Goal: Task Accomplishment & Management: Complete application form

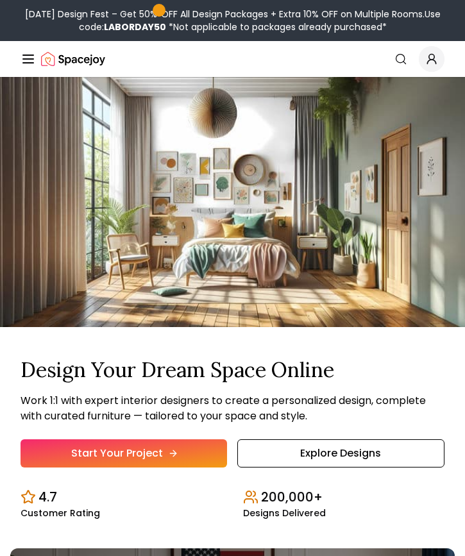
click at [162, 452] on link "Start Your Project" at bounding box center [124, 453] width 206 height 28
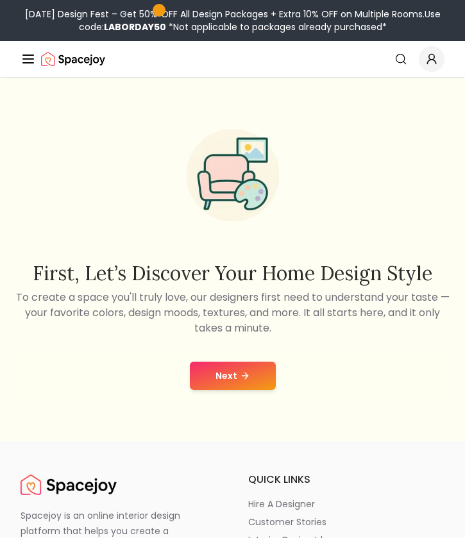
click at [216, 381] on button "Next" at bounding box center [233, 375] width 86 height 28
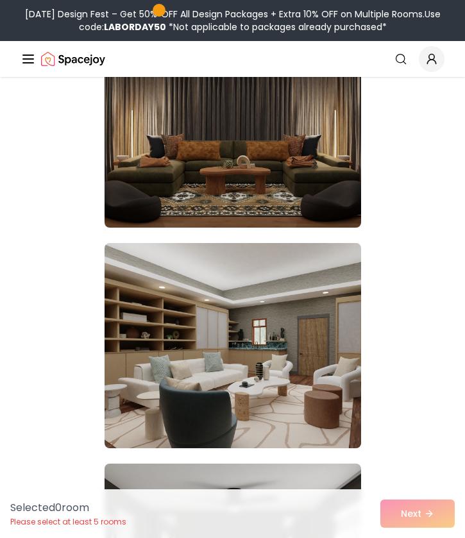
scroll to position [16972, 0]
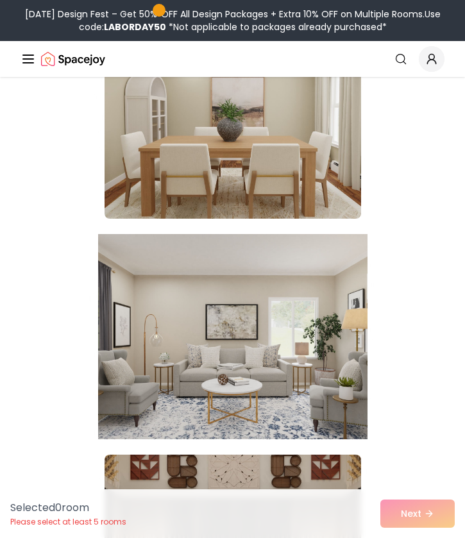
click at [268, 331] on img at bounding box center [232, 336] width 269 height 215
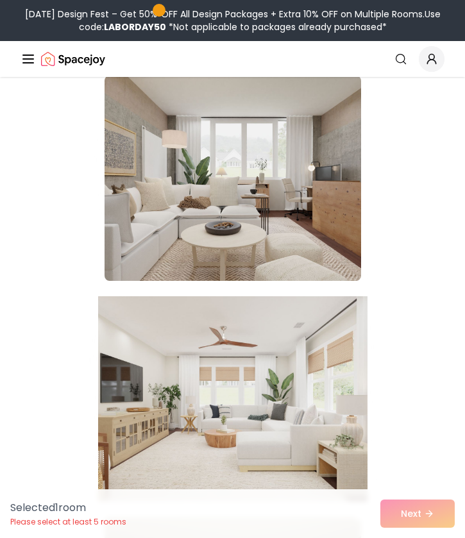
scroll to position [15362, 0]
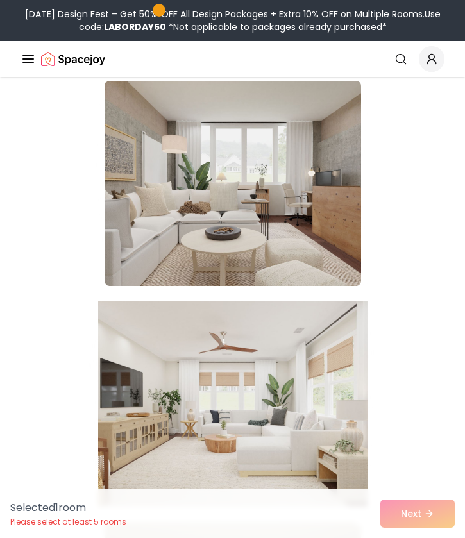
click at [261, 443] on img at bounding box center [232, 403] width 269 height 215
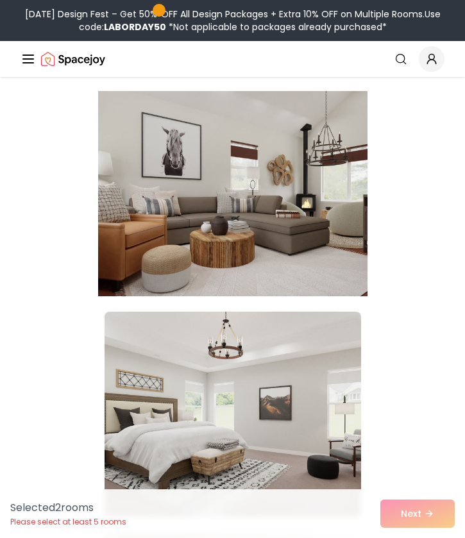
scroll to position [14246, 0]
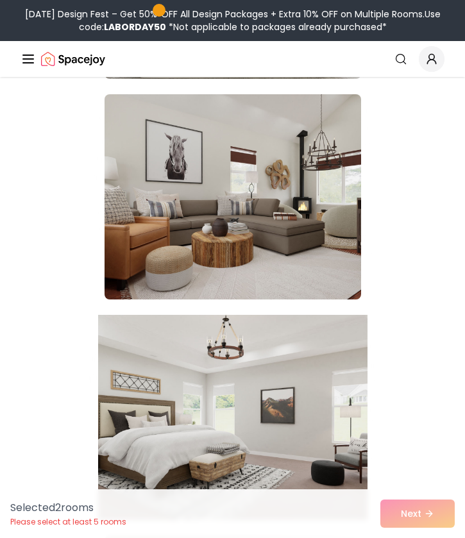
click at [238, 393] on img at bounding box center [232, 417] width 269 height 215
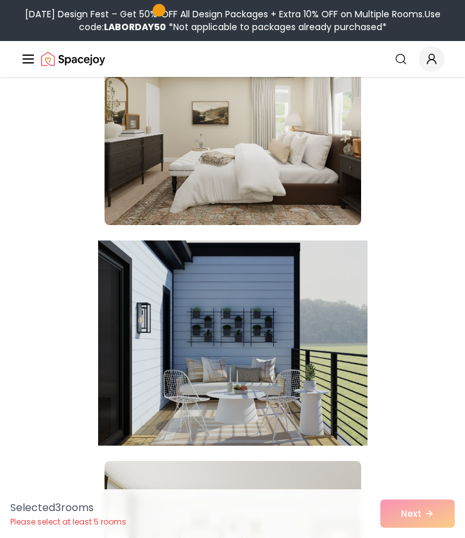
scroll to position [19159, 0]
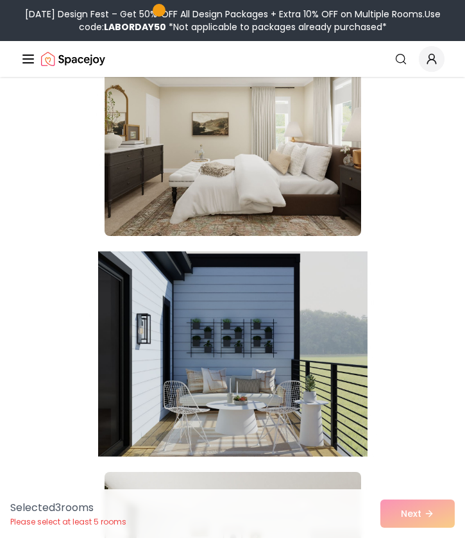
click at [217, 368] on img at bounding box center [232, 353] width 269 height 215
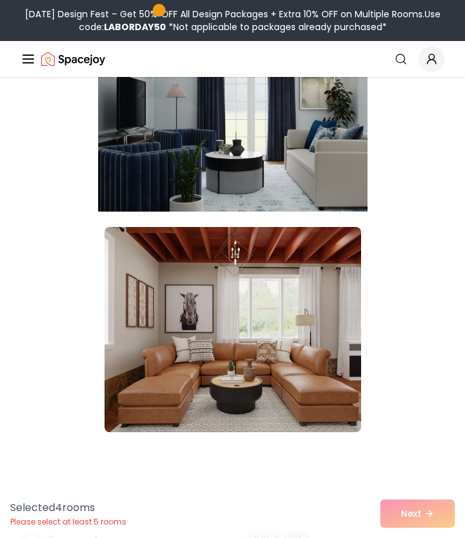
scroll to position [21844, 0]
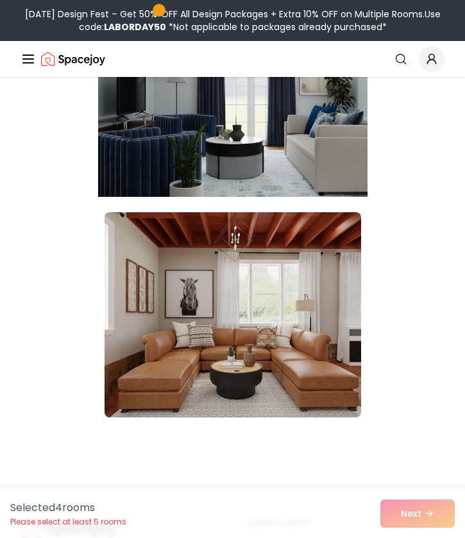
click at [231, 182] on img at bounding box center [232, 94] width 269 height 215
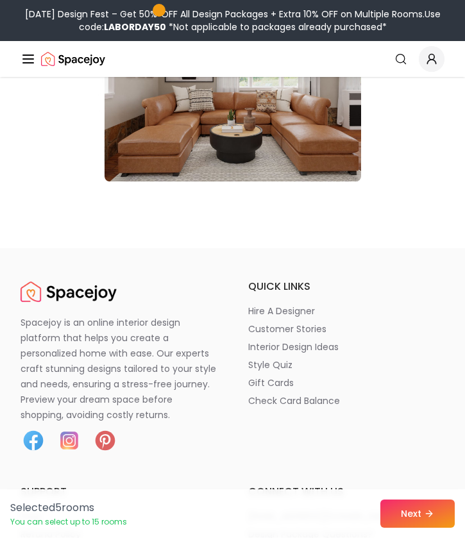
scroll to position [22091, 0]
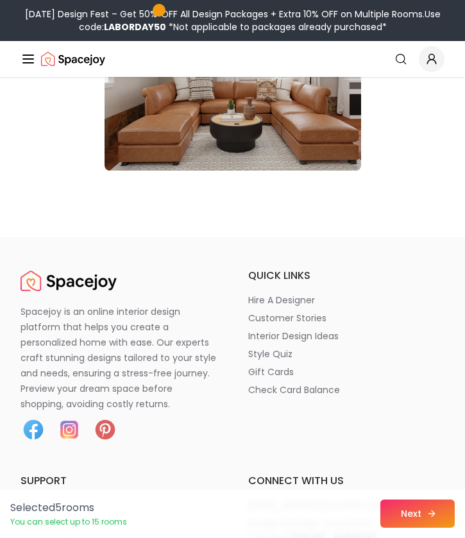
click at [388, 515] on button "Next" at bounding box center [417, 513] width 74 height 28
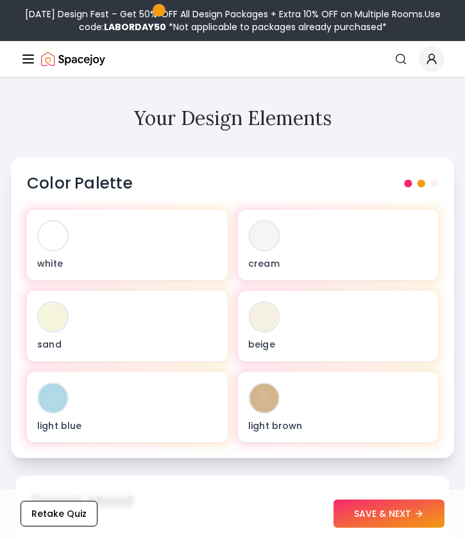
scroll to position [456, 0]
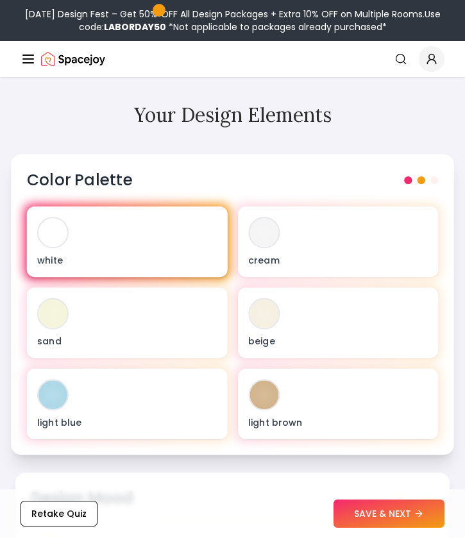
click at [188, 231] on div "white" at bounding box center [127, 241] width 201 height 70
click at [59, 218] on div at bounding box center [52, 232] width 29 height 29
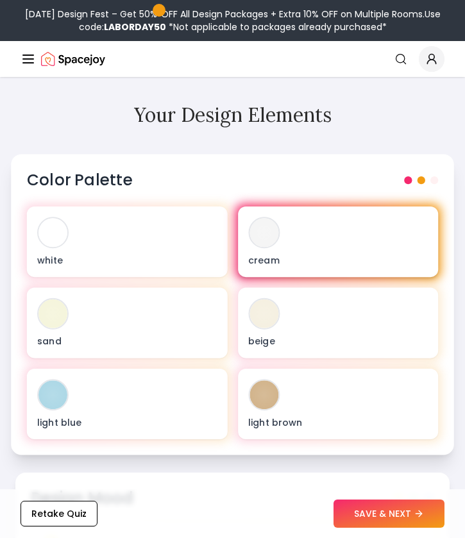
click at [303, 253] on p "cream" at bounding box center [337, 259] width 179 height 13
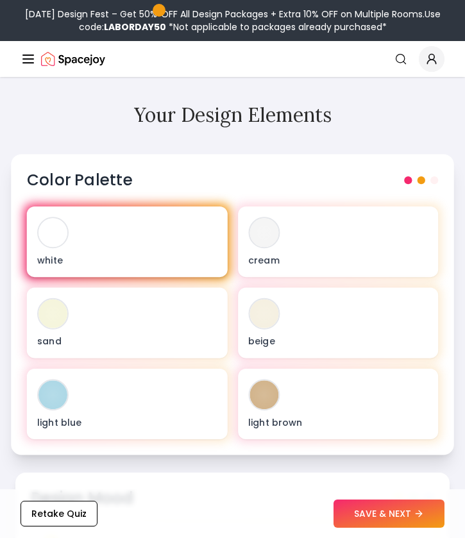
click at [108, 219] on div "white" at bounding box center [127, 241] width 201 height 70
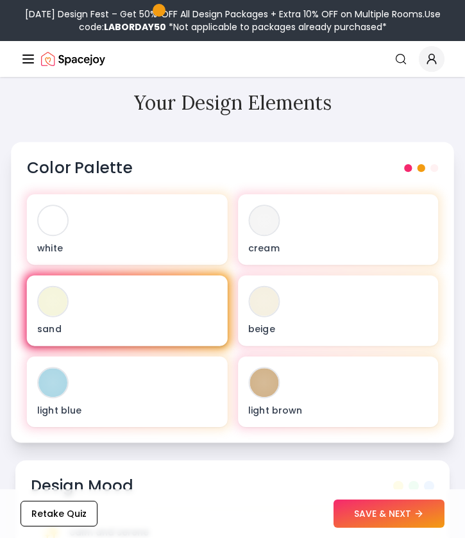
scroll to position [454, 0]
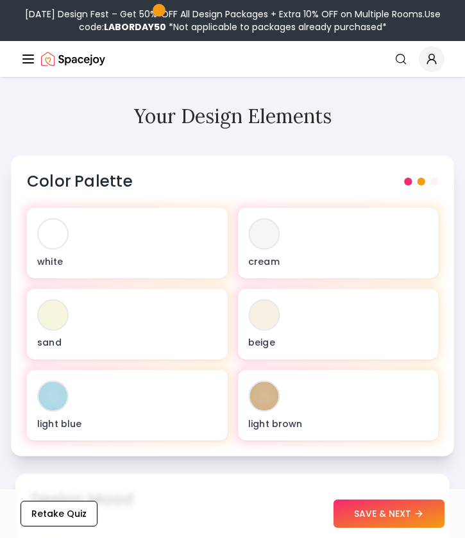
click at [433, 178] on span at bounding box center [434, 182] width 8 height 8
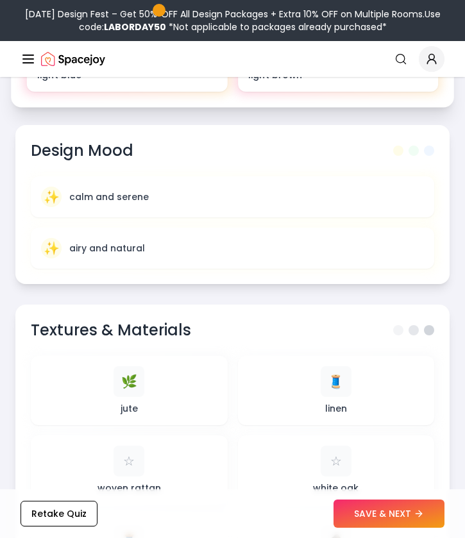
scroll to position [816, 0]
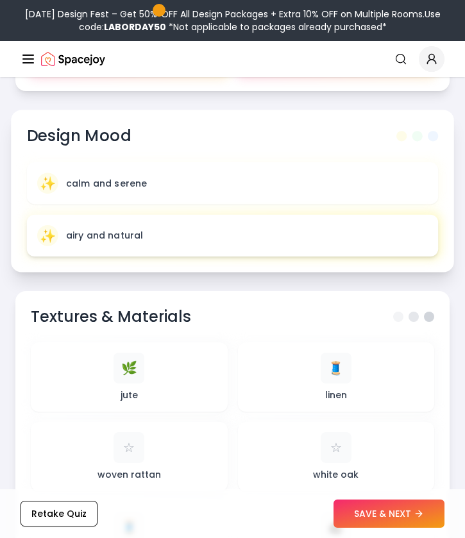
click at [81, 226] on div "✨ airy and natural" at bounding box center [232, 235] width 390 height 21
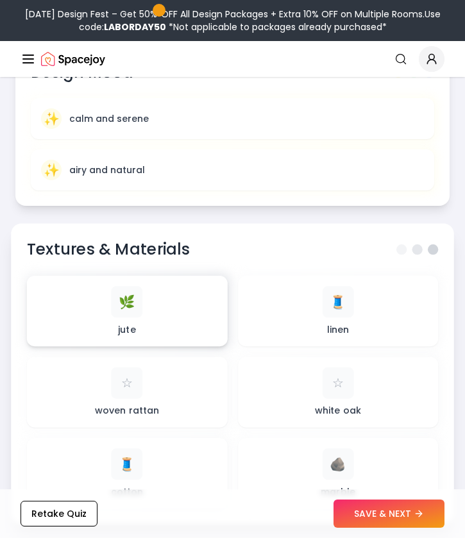
scroll to position [881, 0]
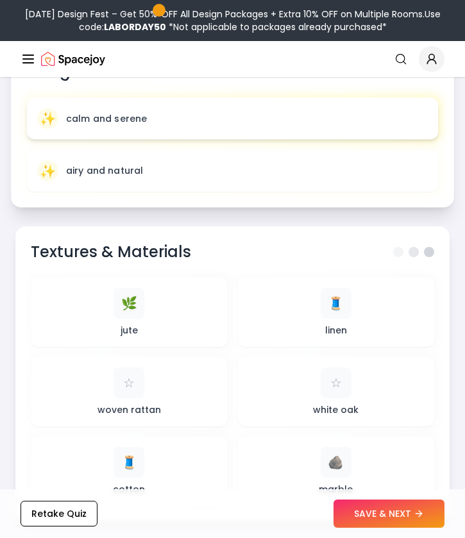
click at [140, 119] on div "✨ calm and serene" at bounding box center [232, 118] width 411 height 42
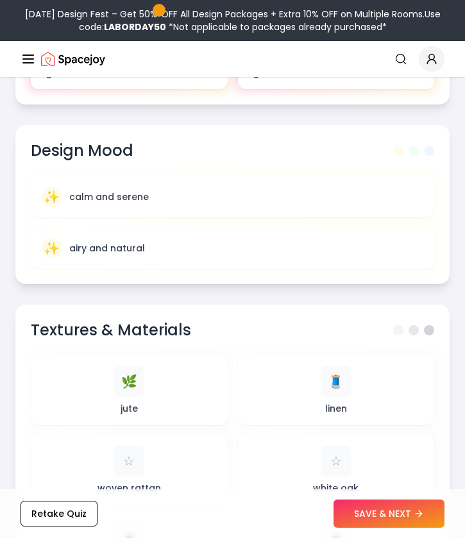
scroll to position [802, 0]
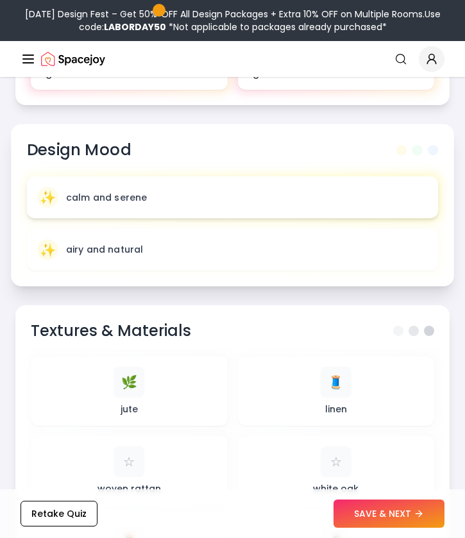
click at [42, 188] on span "✨" at bounding box center [48, 197] width 16 height 19
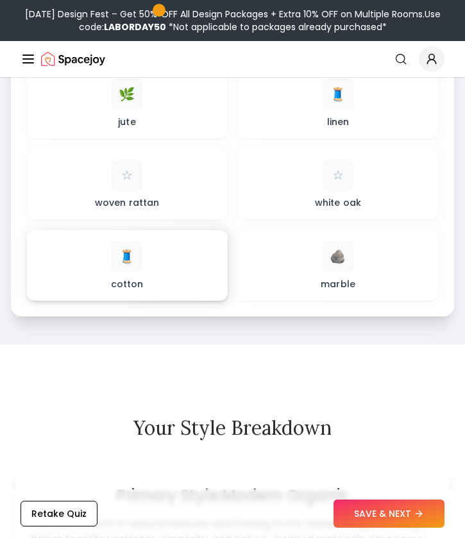
scroll to position [1068, 0]
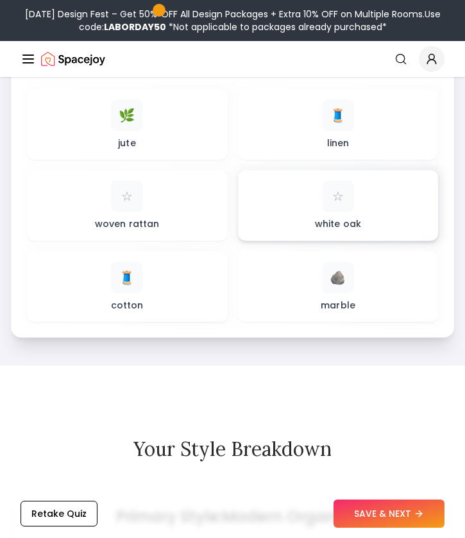
click at [288, 188] on div "☆ white oak" at bounding box center [337, 206] width 179 height 50
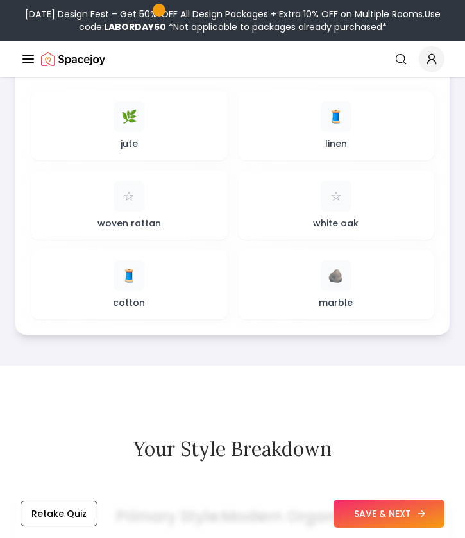
click at [389, 513] on button "SAVE & NEXT" at bounding box center [388, 513] width 111 height 28
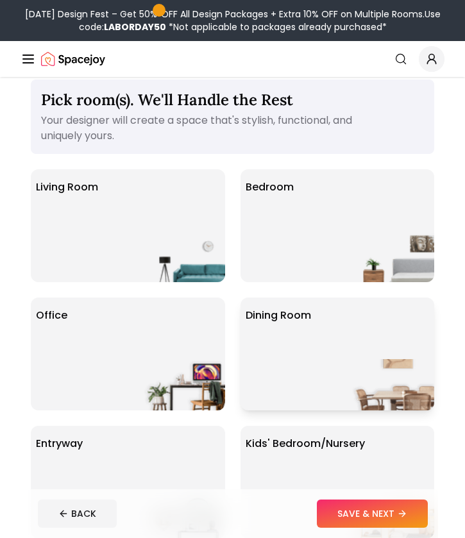
scroll to position [19, 0]
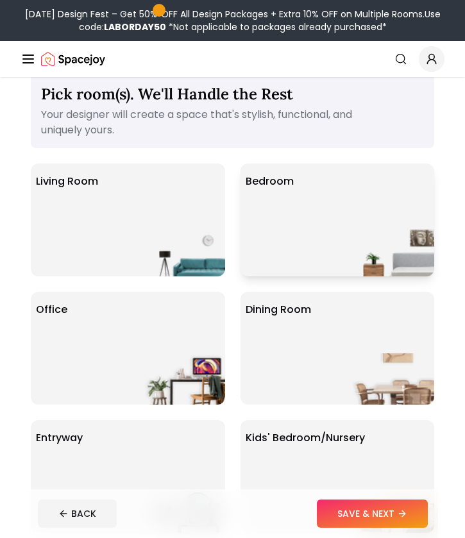
click at [298, 217] on div "Bedroom" at bounding box center [337, 219] width 194 height 113
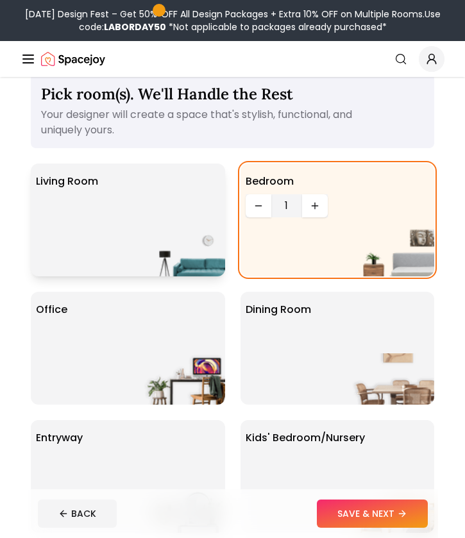
click at [162, 219] on div "Living Room" at bounding box center [128, 219] width 194 height 113
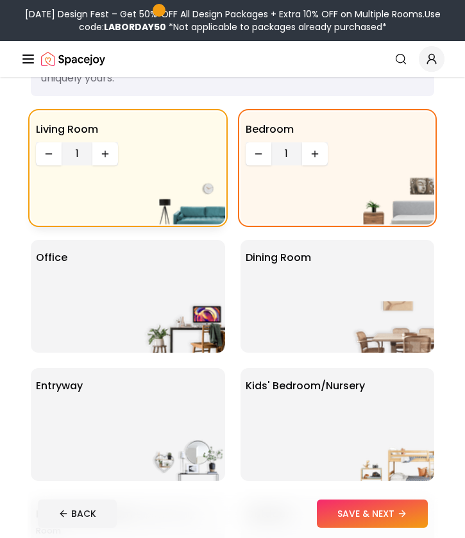
scroll to position [73, 0]
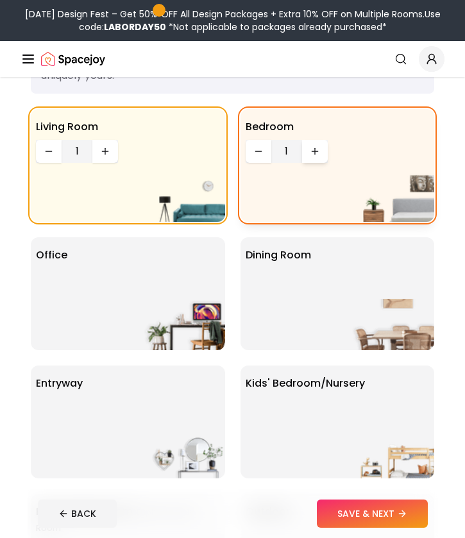
click at [303, 158] on button "Increase quantity" at bounding box center [315, 151] width 26 height 23
click at [309, 158] on button "Increase quantity" at bounding box center [315, 151] width 26 height 23
click at [104, 151] on icon "Increase quantity" at bounding box center [105, 151] width 6 height 0
click at [187, 310] on img at bounding box center [184, 324] width 82 height 51
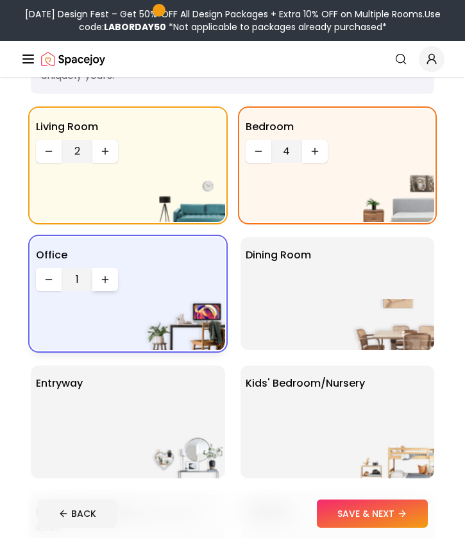
click at [111, 283] on button "Increase quantity" at bounding box center [105, 279] width 26 height 23
click at [326, 277] on div "Dining Room" at bounding box center [337, 293] width 194 height 113
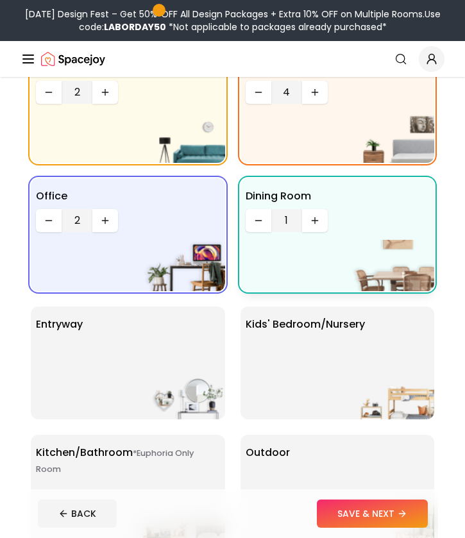
scroll to position [134, 0]
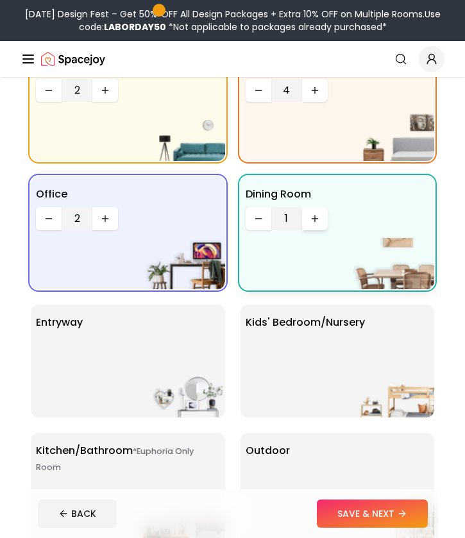
click at [311, 219] on icon "Increase quantity" at bounding box center [315, 218] width 10 height 10
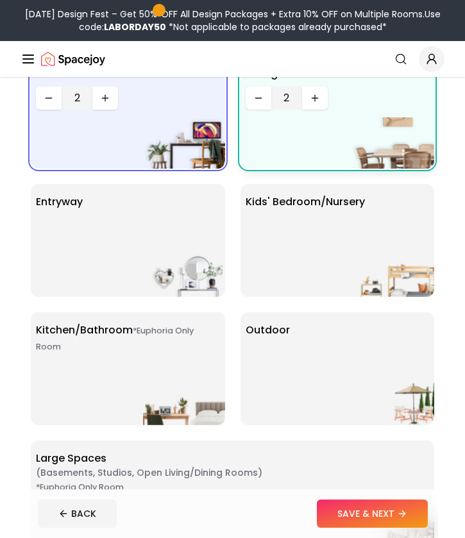
scroll to position [294, 0]
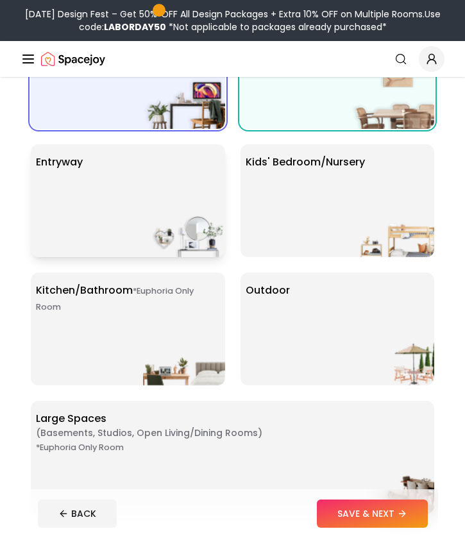
click at [208, 224] on img at bounding box center [184, 231] width 82 height 51
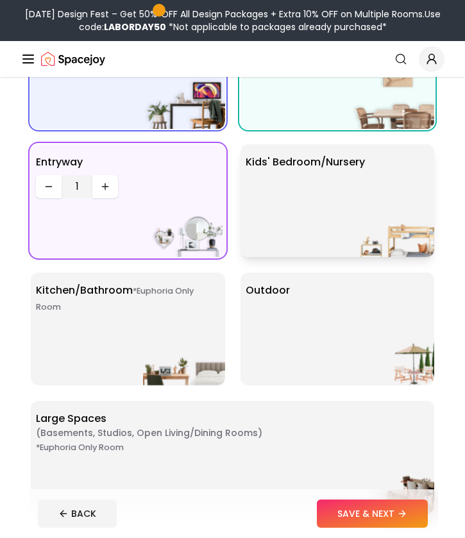
click at [302, 203] on div "Kids' Bedroom/Nursery" at bounding box center [337, 200] width 194 height 113
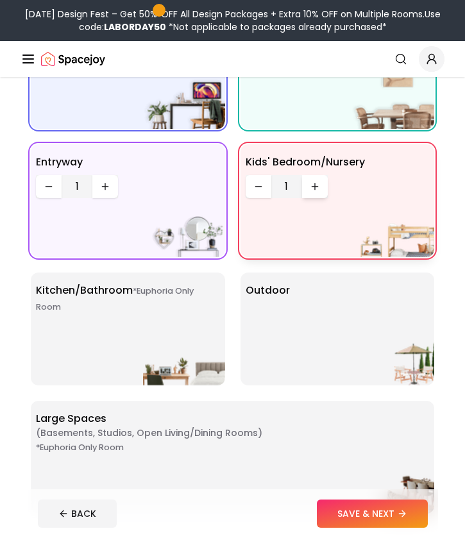
click at [317, 187] on icon "Increase quantity" at bounding box center [315, 186] width 10 height 10
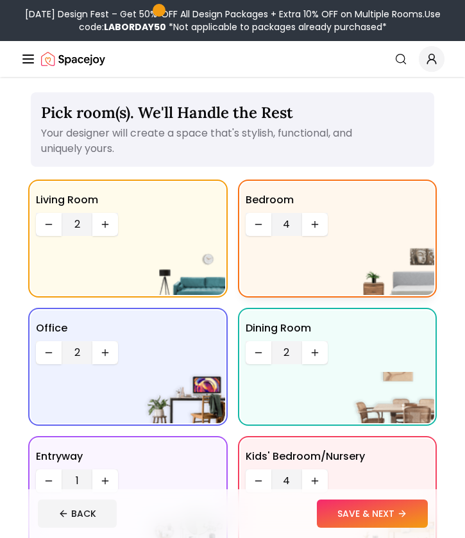
scroll to position [0, 0]
click at [255, 226] on icon "Decrease quantity" at bounding box center [258, 224] width 10 height 10
click at [310, 227] on icon "Increase quantity" at bounding box center [315, 224] width 10 height 10
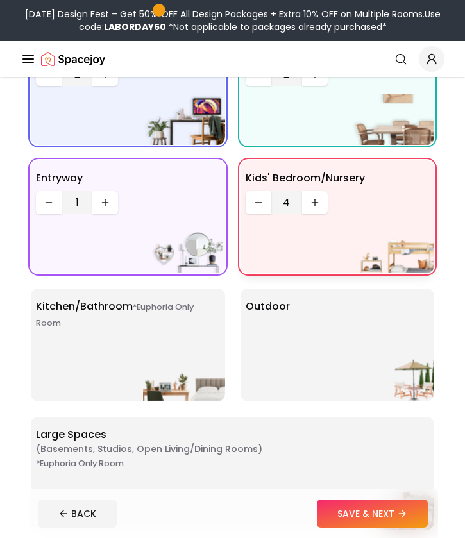
scroll to position [295, 0]
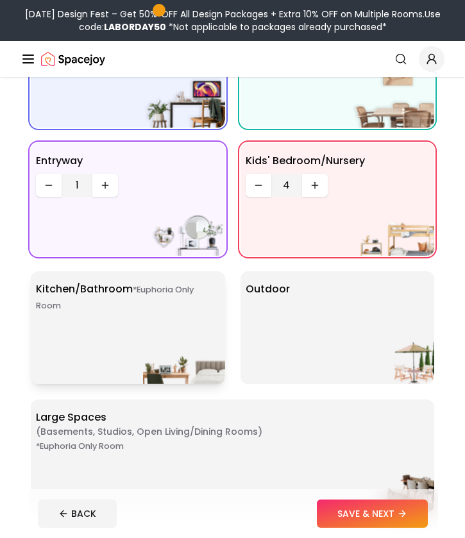
click at [158, 317] on div "*Euphoria Only Room Kitchen/Bathroom *Euphoria Only Room" at bounding box center [128, 327] width 194 height 113
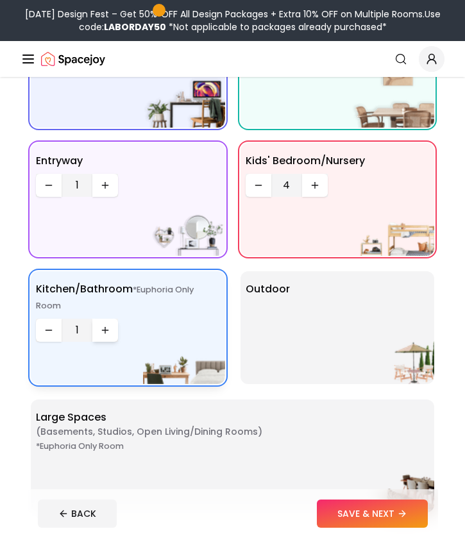
click at [103, 329] on icon "Increase quantity" at bounding box center [105, 330] width 10 height 10
click at [326, 301] on div "Outdoor" at bounding box center [337, 327] width 194 height 113
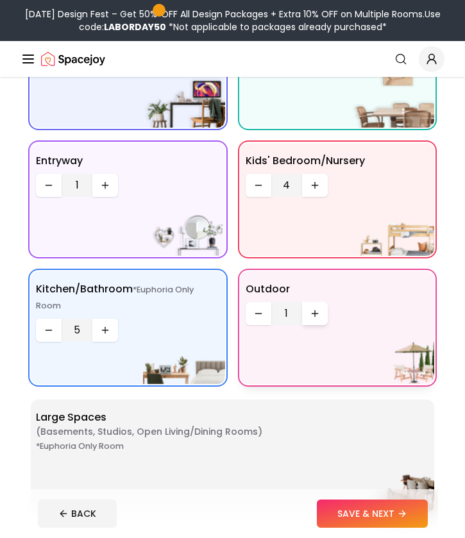
click at [317, 319] on button "Increase quantity" at bounding box center [315, 313] width 26 height 23
click at [356, 515] on button "SAVE & NEXT" at bounding box center [372, 513] width 111 height 28
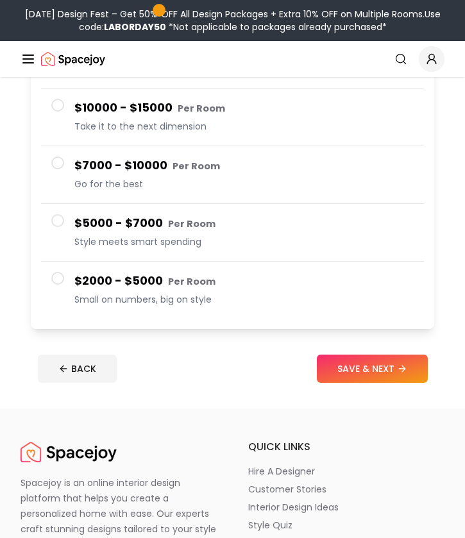
scroll to position [176, 0]
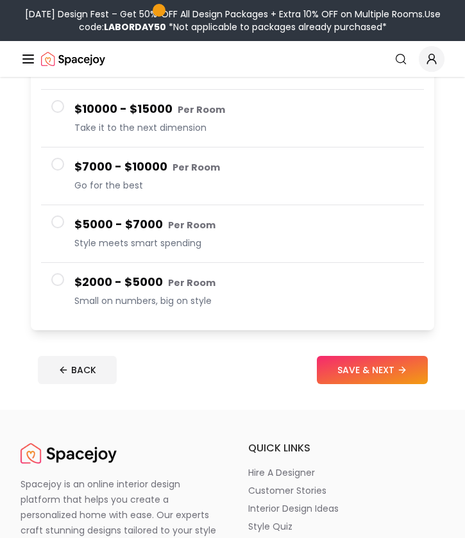
click at [57, 284] on span at bounding box center [57, 279] width 13 height 13
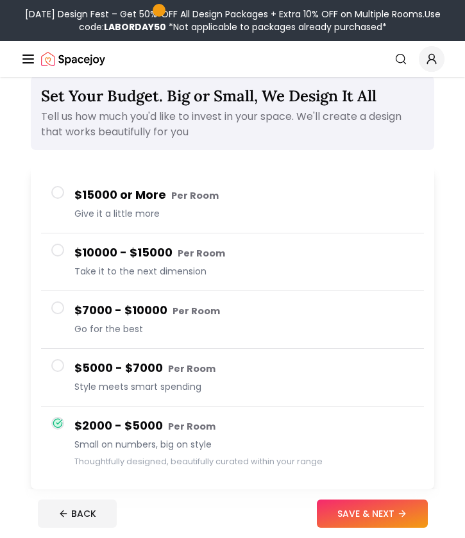
scroll to position [0, 0]
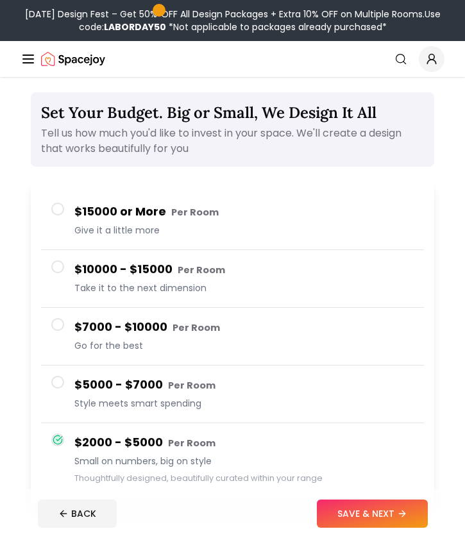
click at [175, 245] on button "$15000 or More Per Room Give it a little more" at bounding box center [232, 221] width 383 height 58
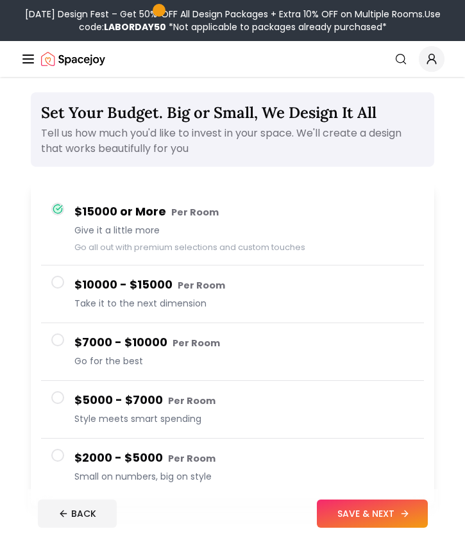
click at [351, 515] on button "SAVE & NEXT" at bounding box center [372, 513] width 111 height 28
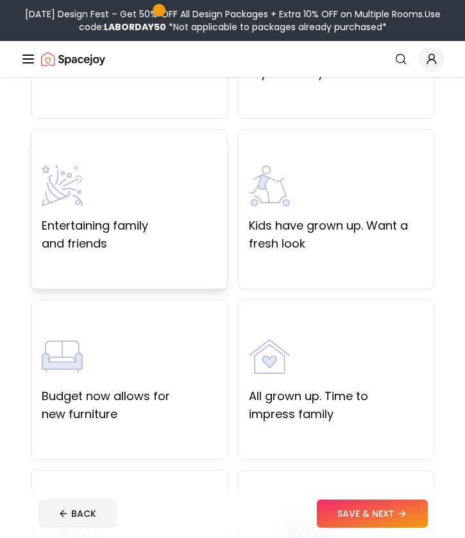
scroll to position [226, 0]
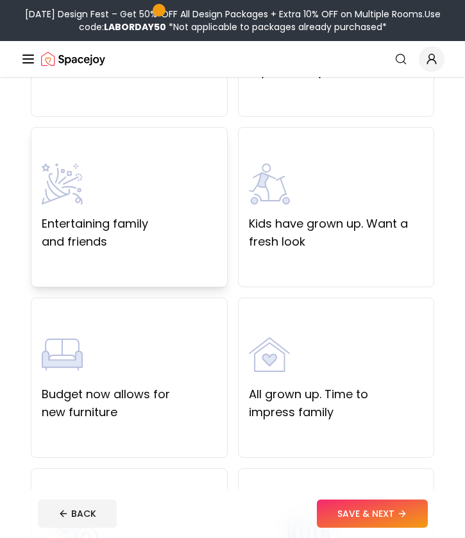
click at [138, 223] on label "Entertaining family and friends" at bounding box center [129, 233] width 175 height 36
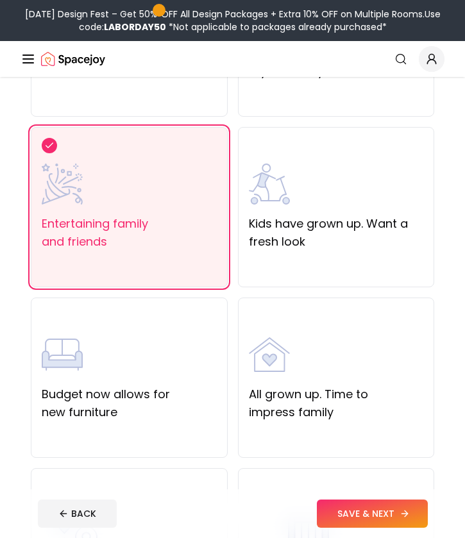
click at [395, 506] on button "SAVE & NEXT" at bounding box center [372, 513] width 111 height 28
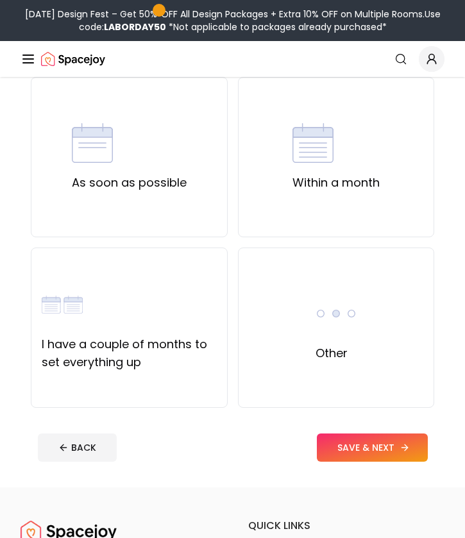
scroll to position [141, 0]
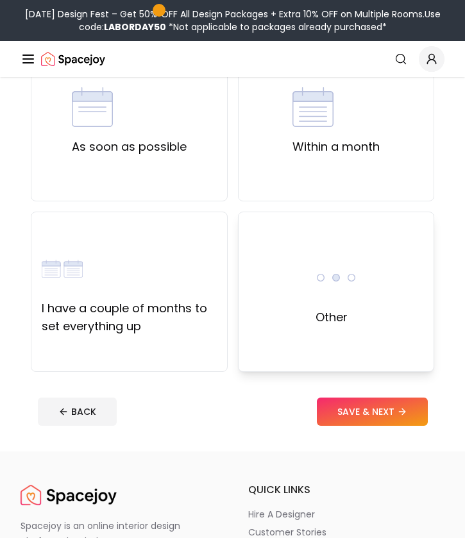
click at [346, 327] on div "Other" at bounding box center [336, 291] width 197 height 160
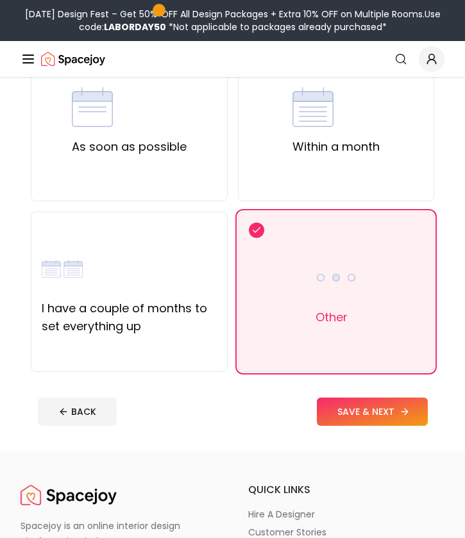
click at [356, 404] on button "SAVE & NEXT" at bounding box center [372, 411] width 111 height 28
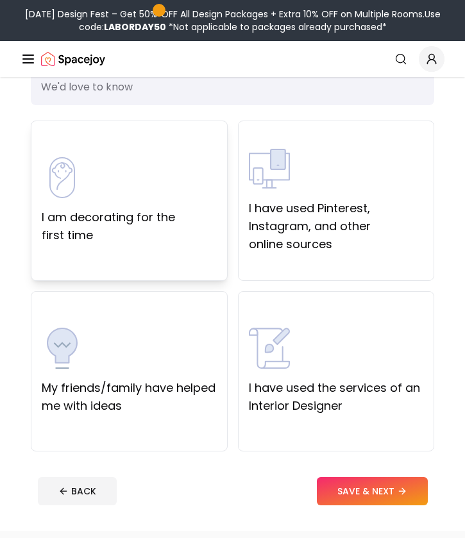
scroll to position [48, 0]
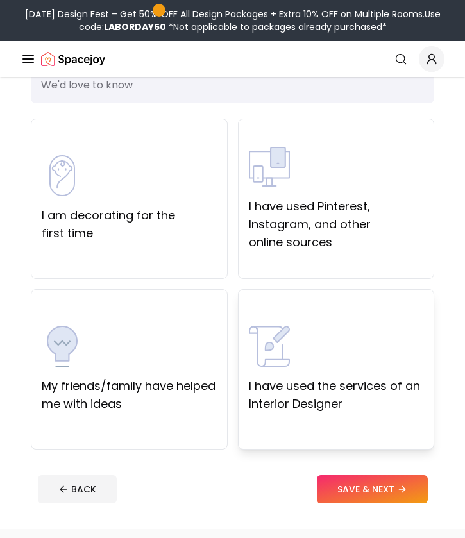
click at [302, 423] on div "I have used the services of an Interior Designer" at bounding box center [336, 369] width 197 height 160
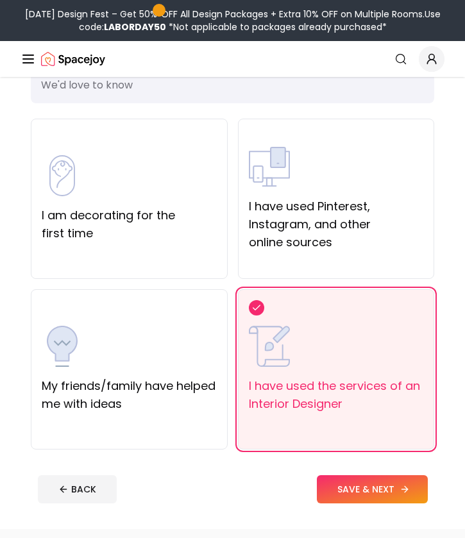
click at [381, 499] on button "SAVE & NEXT" at bounding box center [372, 489] width 111 height 28
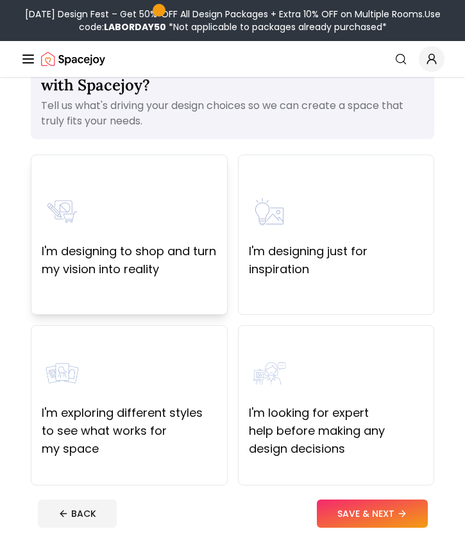
click at [162, 283] on div "I'm designing to shop and turn my vision into reality" at bounding box center [129, 234] width 197 height 160
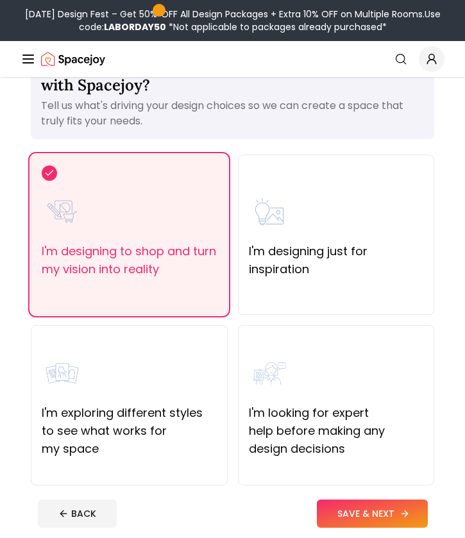
click at [395, 512] on button "SAVE & NEXT" at bounding box center [372, 513] width 111 height 28
